Goal: Information Seeking & Learning: Learn about a topic

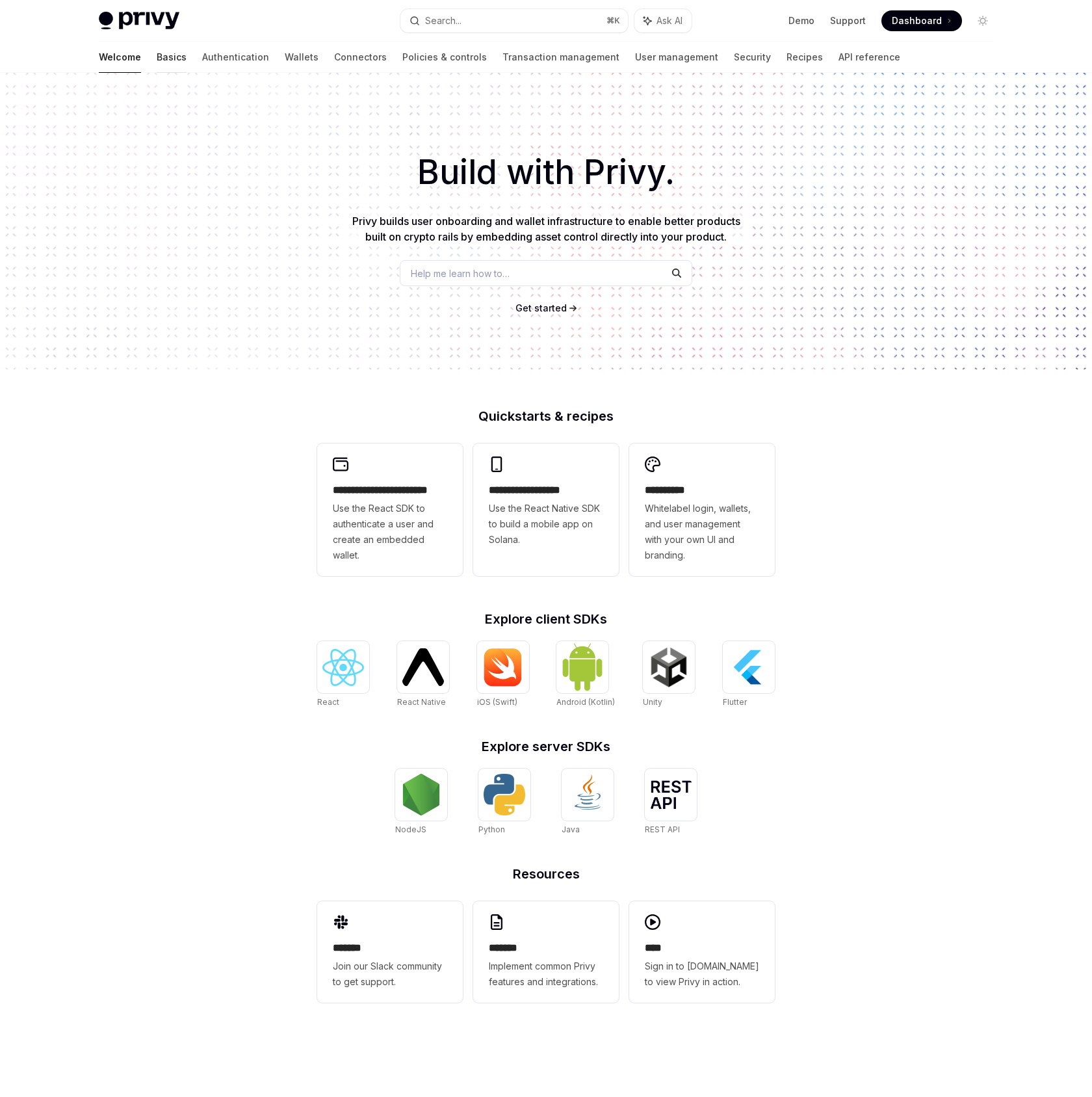
click at [157, 53] on link "Basics" at bounding box center [172, 56] width 30 height 31
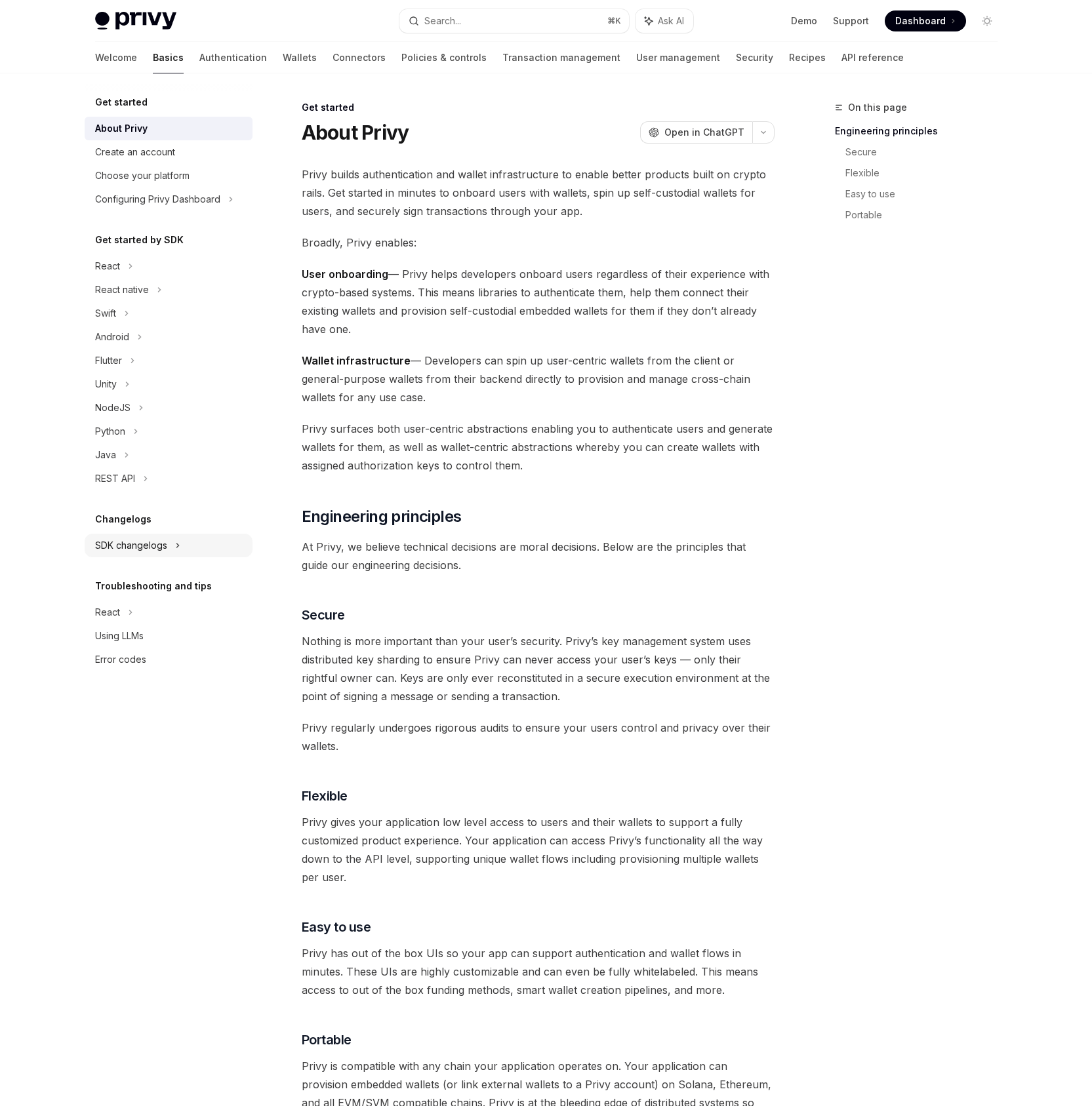
click at [120, 274] on div "SDK changelogs" at bounding box center [107, 266] width 25 height 16
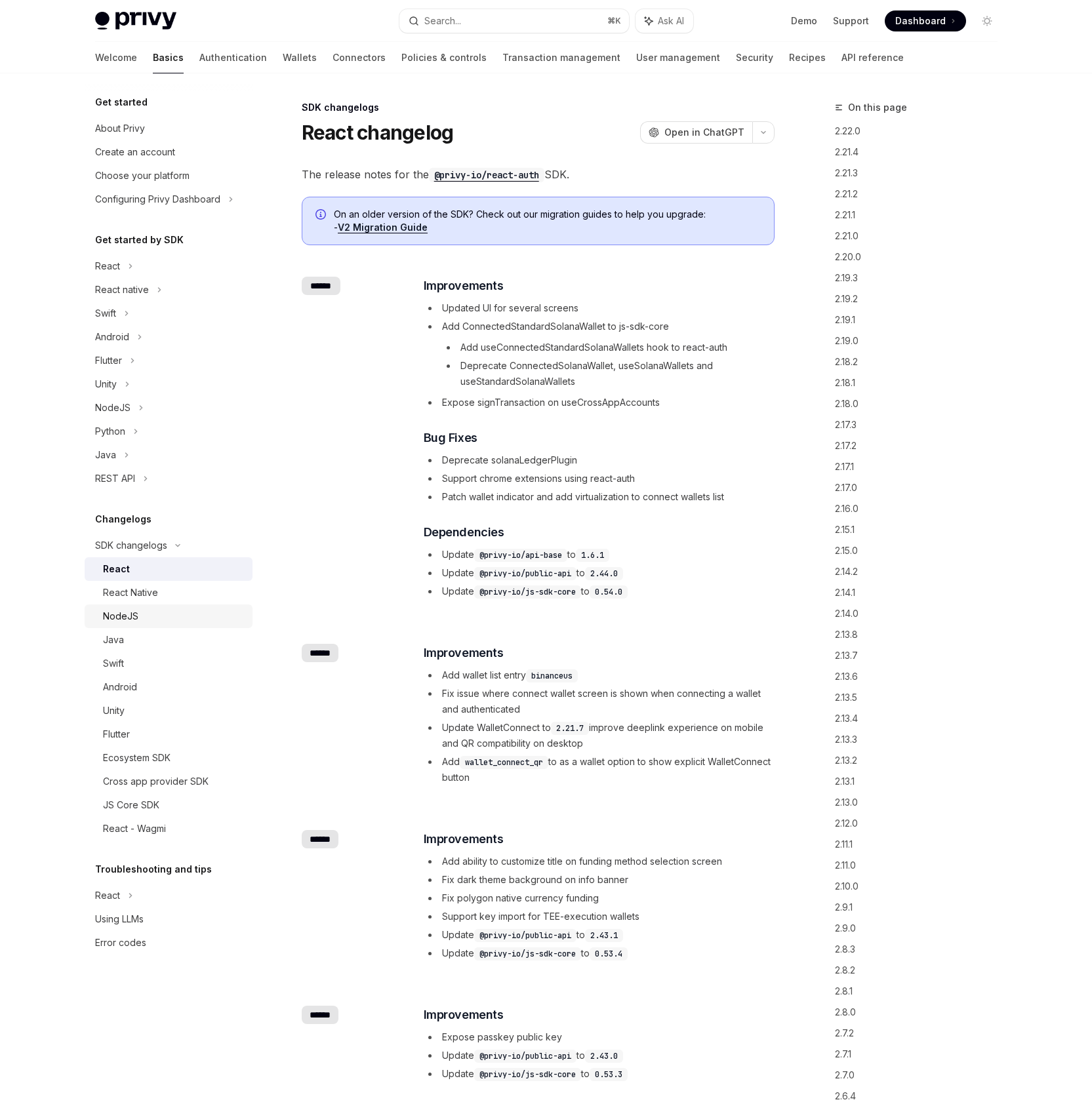
click at [162, 619] on div "NodeJS" at bounding box center [174, 617] width 142 height 16
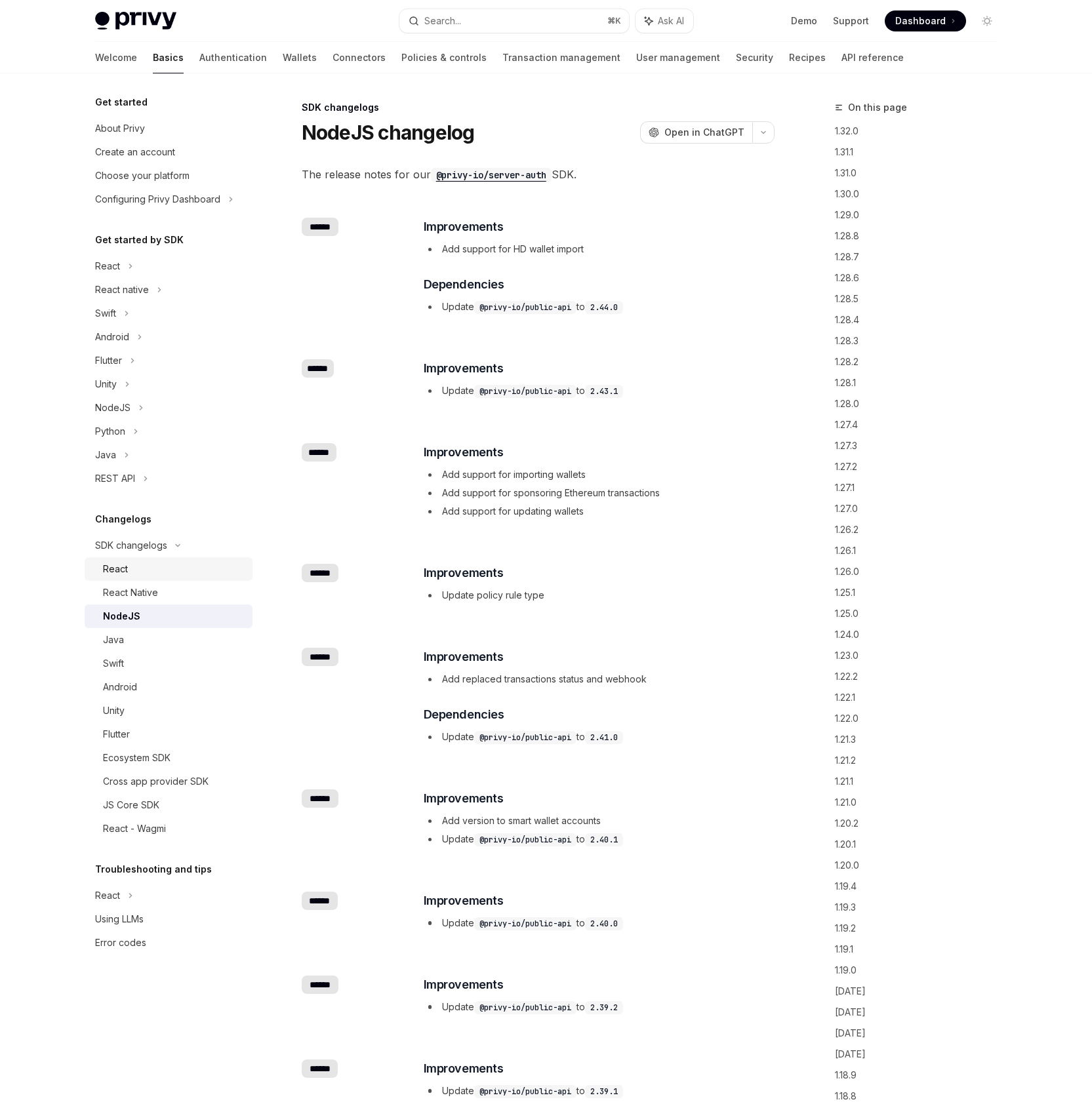
click at [159, 577] on link "React" at bounding box center [169, 569] width 168 height 24
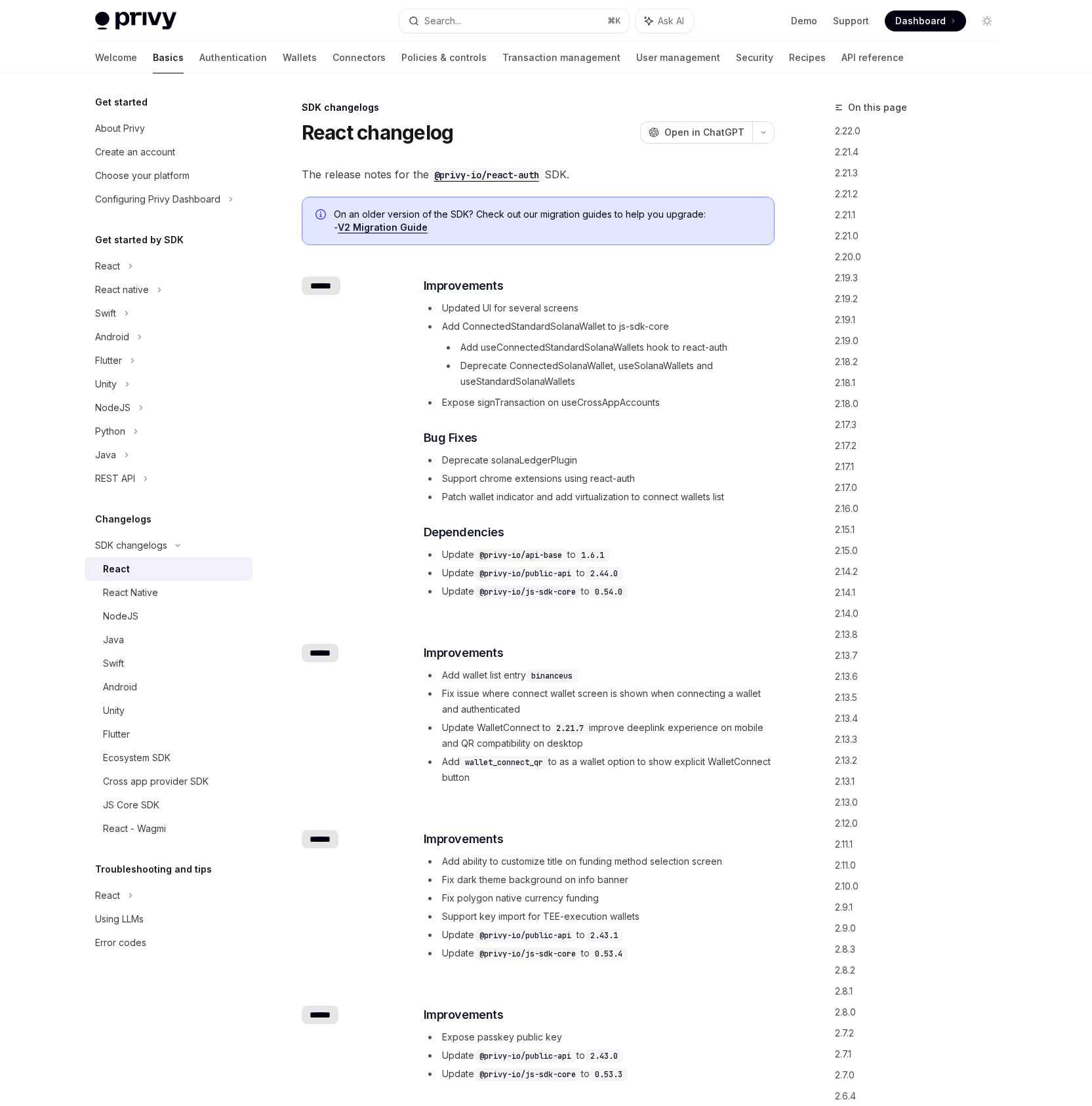
click at [159, 577] on link "React" at bounding box center [169, 569] width 168 height 24
type textarea "*"
